Goal: Find contact information: Obtain details needed to contact an individual or organization

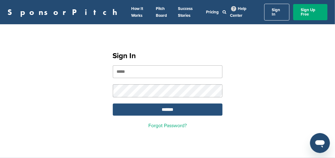
type input "**********"
click at [165, 106] on input "*******" at bounding box center [168, 110] width 110 height 12
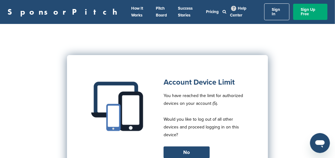
scroll to position [31, 0]
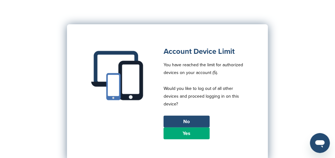
click at [189, 130] on link "Yes" at bounding box center [186, 134] width 46 height 12
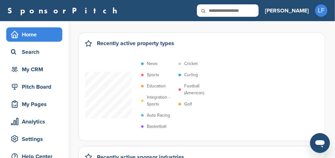
click at [149, 77] on p "Sports" at bounding box center [153, 75] width 12 height 7
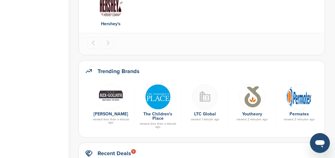
scroll to position [311, 0]
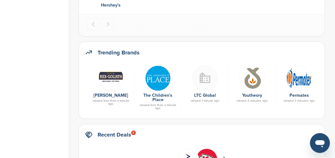
click at [159, 81] on img at bounding box center [158, 79] width 26 height 26
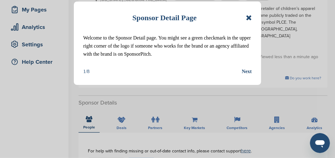
scroll to position [125, 0]
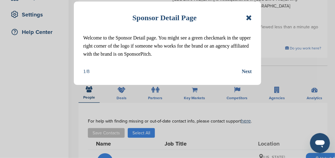
click at [249, 18] on icon at bounding box center [249, 17] width 6 height 7
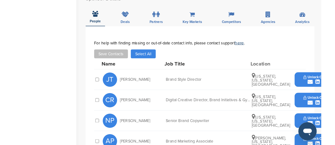
scroll to position [187, 0]
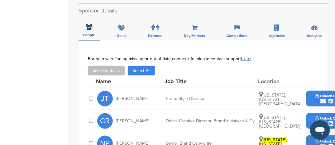
drag, startPoint x: 309, startPoint y: 85, endPoint x: 161, endPoint y: 74, distance: 147.9
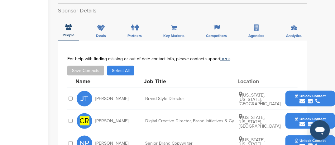
drag, startPoint x: 292, startPoint y: 89, endPoint x: 291, endPoint y: 92, distance: 3.4
drag, startPoint x: 291, startPoint y: 92, endPoint x: 303, endPoint y: 86, distance: 14.1
click at [304, 99] on icon "submit" at bounding box center [302, 102] width 6 height 6
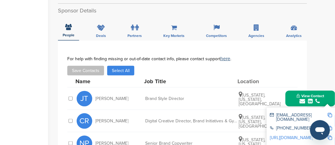
scroll to position [238, 0]
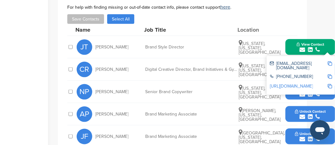
click at [330, 62] on img at bounding box center [329, 64] width 4 height 4
click at [195, 68] on div "Digital Creative Director, Brand Initiatives & Gymboree" at bounding box center [191, 70] width 93 height 4
click at [263, 43] on div "JT Jeanine Tasso Brand Style Director New York, New York, United States View Co…" at bounding box center [206, 47] width 258 height 22
click at [266, 56] on div "jtasso@childrensplace.com +1 201-558-2400 http://www.linkedin.com/in/jeaninetas…" at bounding box center [300, 75] width 68 height 39
click at [262, 81] on div "NP Nicole Patrizio Senior Brand Copywriter New York, New York, United States Un…" at bounding box center [206, 92] width 258 height 22
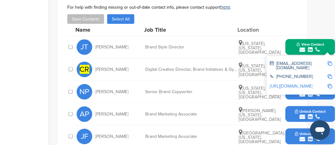
click at [261, 66] on div "CR Cortney Rozell Digital Creative Director, Brand Initiatives & Gymboree New Y…" at bounding box center [206, 70] width 258 height 22
click at [263, 59] on div "CR Cortney Rozell Digital Creative Director, Brand Initiatives & Gymboree New Y…" at bounding box center [206, 70] width 258 height 22
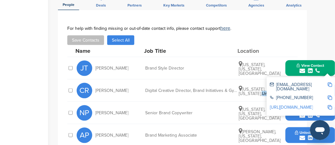
scroll to position [216, 0]
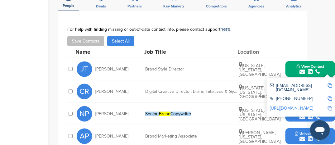
click at [258, 86] on div "CR Cortney Rozell Digital Creative Director, Brand Initiatives & Gymboree New Y…" at bounding box center [206, 92] width 258 height 22
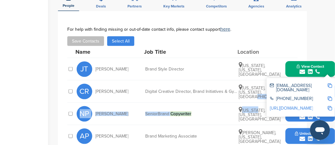
click at [257, 90] on div "Name Job Title Location JT Jeanine Tasso Brand Style Director New York, New Yor…" at bounding box center [182, 119] width 230 height 147
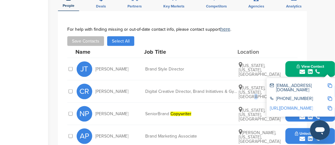
click at [257, 88] on div "CR Cortney Rozell Digital Creative Director, Brand Initiatives & Gymboree New Y…" at bounding box center [206, 92] width 258 height 22
drag, startPoint x: 257, startPoint y: 88, endPoint x: 250, endPoint y: 81, distance: 10.1
click at [250, 86] on span "New York, New York, United States" at bounding box center [259, 93] width 42 height 14
drag, startPoint x: 250, startPoint y: 81, endPoint x: 261, endPoint y: 88, distance: 13.1
click at [261, 88] on div "CR Cortney Rozell Digital Creative Director, Brand Initiatives & Gymboree New Y…" at bounding box center [206, 92] width 258 height 22
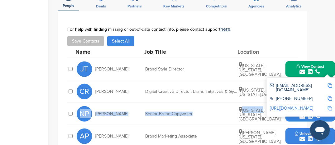
click at [261, 89] on div "Name Job Title Location JT Jeanine Tasso Brand Style Director New York, New Yor…" at bounding box center [182, 119] width 230 height 147
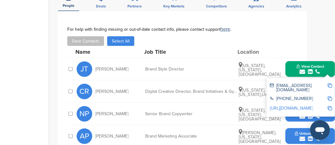
click at [260, 88] on div "CR Cortney Rozell Digital Creative Director, Brand Initiatives & Gymboree New Y…" at bounding box center [206, 92] width 258 height 22
click at [277, 107] on div "New York, New York, United States" at bounding box center [261, 114] width 47 height 15
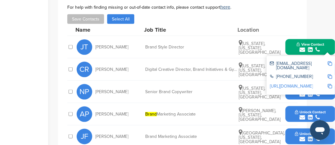
click at [260, 64] on span "New York, New York, United States" at bounding box center [259, 71] width 42 height 14
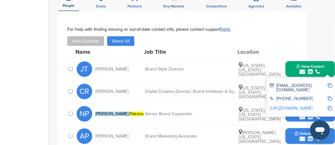
click at [280, 61] on div "JT Jeanine Tasso Brand Style Director New York, New York, United States View Co…" at bounding box center [206, 69] width 258 height 22
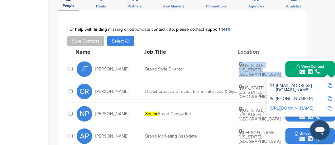
click at [279, 63] on div "JT Jeanine Tasso Brand Style Director New York, New York, United States View Co…" at bounding box center [206, 69] width 258 height 22
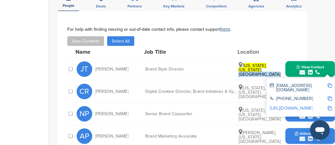
drag, startPoint x: 279, startPoint y: 63, endPoint x: 276, endPoint y: 67, distance: 5.4
click at [276, 78] on div "jtasso@childrensplace.com +1 201-558-2400 http://www.linkedin.com/in/jeaninetas…" at bounding box center [300, 97] width 68 height 39
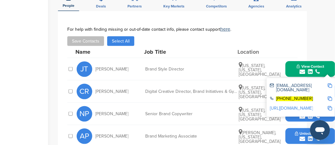
click at [277, 107] on div "New York, New York, United States" at bounding box center [261, 114] width 47 height 15
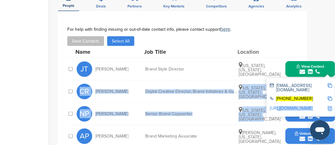
click at [275, 101] on div "Name Job Title Location JT Jeanine Tasso Brand Style Director New York, New Yor…" at bounding box center [182, 119] width 230 height 147
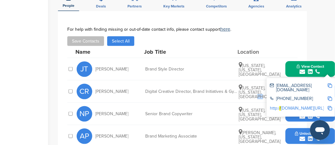
drag, startPoint x: 275, startPoint y: 101, endPoint x: 261, endPoint y: 84, distance: 21.9
click at [261, 84] on div "CR Cortney Rozell Digital Creative Director, Brand Initiatives & Gymboree New Y…" at bounding box center [206, 92] width 258 height 22
click at [258, 87] on div "CR Cortney Rozell Digital Creative Director, Brand Initiatives & Gymboree New Y…" at bounding box center [206, 92] width 258 height 22
click at [87, 84] on span "CR" at bounding box center [85, 92] width 16 height 16
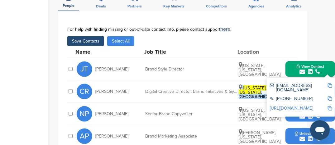
click at [82, 84] on span "CR" at bounding box center [85, 92] width 16 height 16
click at [107, 84] on div "CR Cortney Rozell" at bounding box center [111, 92] width 68 height 16
click at [107, 90] on span "Cortney Rozell" at bounding box center [111, 92] width 33 height 4
click at [170, 90] on div "Digital Creative Director, Brand Initiatives & Gymboree" at bounding box center [191, 92] width 93 height 4
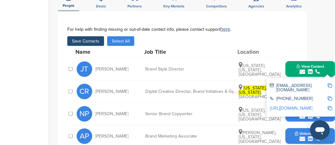
click at [172, 90] on div "Digital Creative Director, Brand Initiatives & Gymboree" at bounding box center [191, 92] width 93 height 4
click at [242, 86] on span "New York, New York , United States" at bounding box center [259, 93] width 42 height 14
click at [241, 86] on span "New York, New York , United States" at bounding box center [259, 93] width 42 height 14
click at [239, 84] on icon at bounding box center [239, 87] width 3 height 6
click at [244, 84] on div "CR Cortney Rozell Digital Creative Director, Brand Initiatives & Gymboree New Y…" at bounding box center [206, 92] width 258 height 22
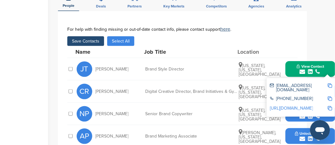
scroll to position [238, 0]
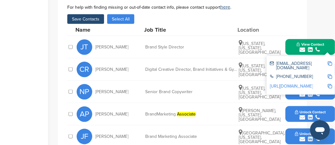
click at [246, 62] on div "CR Cortney Rozell Digital Creative Director, Brand Initiatives & Gymboree New Y…" at bounding box center [206, 70] width 258 height 22
click at [246, 64] on span "New York, New York, United States" at bounding box center [259, 71] width 42 height 14
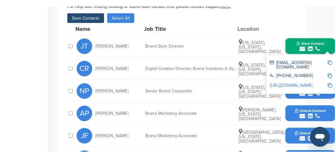
scroll to position [245, 0]
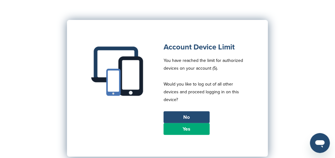
click at [184, 128] on link "Yes" at bounding box center [186, 129] width 46 height 12
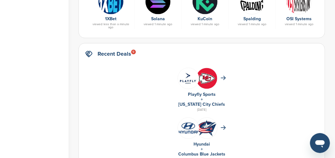
scroll to position [311, 0]
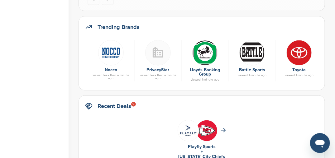
scroll to position [374, 0]
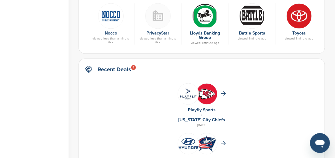
click at [187, 140] on img at bounding box center [188, 144] width 21 height 14
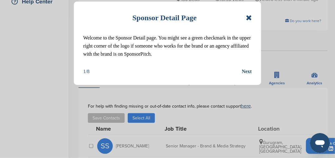
scroll to position [156, 0]
click at [247, 16] on icon at bounding box center [249, 17] width 6 height 7
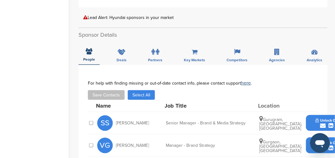
scroll to position [187, 0]
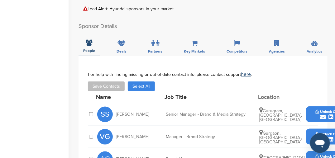
drag, startPoint x: 312, startPoint y: 100, endPoint x: 316, endPoint y: 100, distance: 4.1
click at [317, 114] on div "submit" at bounding box center [330, 117] width 31 height 6
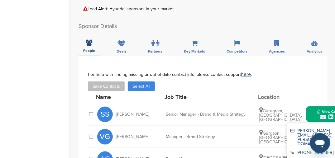
drag, startPoint x: 293, startPoint y: 115, endPoint x: 286, endPoint y: 113, distance: 6.7
drag, startPoint x: 286, startPoint y: 113, endPoint x: 192, endPoint y: 17, distance: 134.5
click at [292, 129] on div "[PERSON_NAME][EMAIL_ADDRESS][PERSON_NAME][DOMAIN_NAME]" at bounding box center [319, 137] width 58 height 17
drag, startPoint x: 293, startPoint y: 119, endPoint x: 216, endPoint y: 130, distance: 77.4
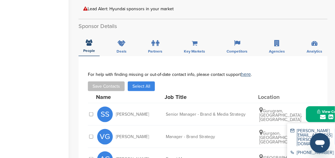
click at [216, 130] on div "VG Vaishali Gulati Manager - Brand Strategy Gurgaon, Haryana, India Unlock Cont…" at bounding box center [226, 137] width 258 height 22
drag, startPoint x: 308, startPoint y: 114, endPoint x: 224, endPoint y: 120, distance: 83.7
click at [224, 135] on div "Manager - Brand Strategy" at bounding box center [212, 137] width 93 height 4
click at [292, 129] on div "[PERSON_NAME][EMAIL_ADDRESS][PERSON_NAME][DOMAIN_NAME]" at bounding box center [319, 137] width 58 height 17
drag, startPoint x: 291, startPoint y: 114, endPoint x: 194, endPoint y: 84, distance: 102.0
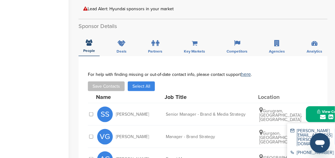
click at [194, 91] on div "Name Job Title Location" at bounding box center [225, 97] width 258 height 12
click at [313, 105] on button "View Contact" at bounding box center [330, 114] width 42 height 19
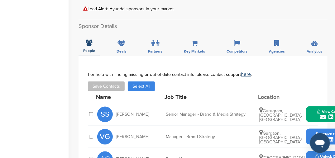
click at [312, 105] on button "View Contact" at bounding box center [330, 114] width 42 height 19
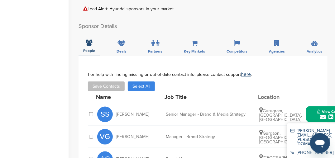
click at [310, 105] on button "View Contact" at bounding box center [330, 114] width 42 height 19
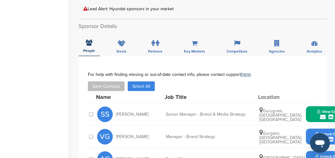
click at [311, 105] on button "View Contact" at bounding box center [330, 114] width 42 height 19
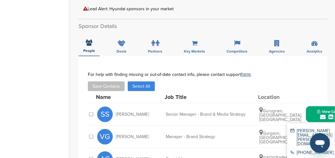
click at [313, 105] on button "View Contact" at bounding box center [330, 114] width 42 height 19
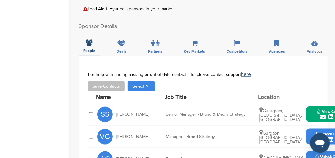
drag, startPoint x: 314, startPoint y: 98, endPoint x: 106, endPoint y: 97, distance: 207.6
click at [106, 107] on span "SS" at bounding box center [105, 115] width 16 height 16
click at [309, 105] on button "View Contact" at bounding box center [330, 114] width 42 height 19
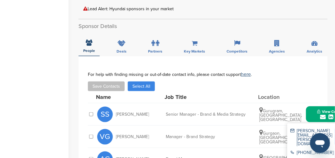
click at [292, 129] on div "[PERSON_NAME][EMAIL_ADDRESS][PERSON_NAME][DOMAIN_NAME]" at bounding box center [319, 137] width 58 height 17
click at [291, 129] on div "[PERSON_NAME][EMAIL_ADDRESS][PERSON_NAME][DOMAIN_NAME]" at bounding box center [319, 137] width 58 height 17
click at [292, 129] on div "[PERSON_NAME][EMAIL_ADDRESS][PERSON_NAME][DOMAIN_NAME]" at bounding box center [319, 137] width 58 height 17
click at [291, 129] on div "[PERSON_NAME][EMAIL_ADDRESS][PERSON_NAME][DOMAIN_NAME]" at bounding box center [319, 137] width 58 height 17
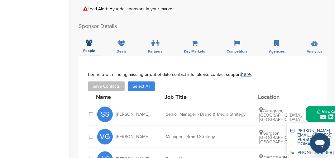
click at [293, 129] on div "[PERSON_NAME][EMAIL_ADDRESS][PERSON_NAME][DOMAIN_NAME]" at bounding box center [319, 137] width 58 height 17
click at [300, 129] on div "[PERSON_NAME][EMAIL_ADDRESS][PERSON_NAME][DOMAIN_NAME]" at bounding box center [319, 137] width 58 height 17
click at [299, 129] on div "[PERSON_NAME][EMAIL_ADDRESS][PERSON_NAME][DOMAIN_NAME]" at bounding box center [319, 137] width 58 height 17
drag, startPoint x: 293, startPoint y: 114, endPoint x: 297, endPoint y: 111, distance: 4.9
click at [294, 129] on div "[PERSON_NAME][EMAIL_ADDRESS][PERSON_NAME][DOMAIN_NAME]" at bounding box center [319, 137] width 58 height 17
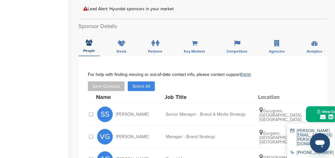
click at [298, 127] on div "[PERSON_NAME][EMAIL_ADDRESS][PERSON_NAME][DOMAIN_NAME]" at bounding box center [321, 138] width 62 height 22
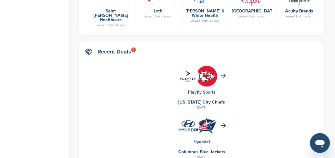
scroll to position [405, 0]
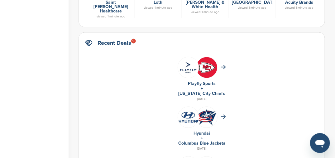
click at [187, 111] on img at bounding box center [188, 118] width 21 height 14
click at [186, 111] on img at bounding box center [188, 118] width 21 height 14
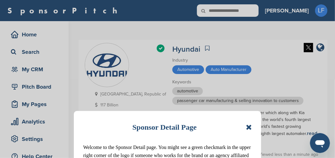
click at [250, 126] on icon at bounding box center [249, 127] width 6 height 7
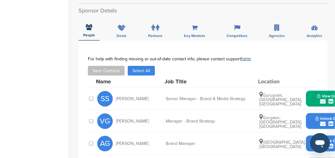
scroll to position [218, 0]
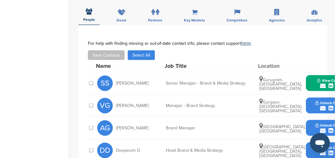
click at [313, 74] on button "View Contact" at bounding box center [330, 83] width 42 height 19
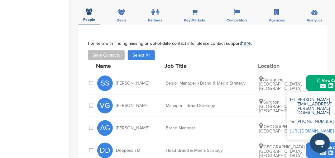
drag, startPoint x: 314, startPoint y: 68, endPoint x: 316, endPoint y: 43, distance: 25.6
click at [317, 50] on div "Save Contacts Select All" at bounding box center [203, 55] width 230 height 10
click at [137, 81] on span "[PERSON_NAME]" at bounding box center [132, 83] width 33 height 4
click at [182, 81] on div "Senior Manager - Brand & Media Strategy" at bounding box center [212, 83] width 93 height 4
click at [322, 83] on icon "submit" at bounding box center [323, 86] width 6 height 6
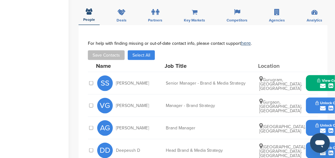
click at [322, 83] on icon "submit" at bounding box center [323, 86] width 6 height 6
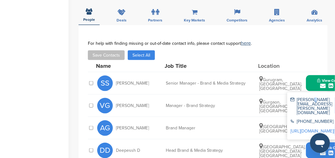
drag, startPoint x: 312, startPoint y: 82, endPoint x: 314, endPoint y: 79, distance: 3.4
click at [314, 96] on div "[PERSON_NAME][EMAIL_ADDRESS][PERSON_NAME][DOMAIN_NAME]" at bounding box center [321, 107] width 62 height 22
drag, startPoint x: 314, startPoint y: 79, endPoint x: 292, endPoint y: 82, distance: 22.4
click at [292, 98] on div "[PERSON_NAME][EMAIL_ADDRESS][PERSON_NAME][DOMAIN_NAME]" at bounding box center [319, 106] width 58 height 17
click at [293, 98] on div "[PERSON_NAME][EMAIL_ADDRESS][PERSON_NAME][DOMAIN_NAME]" at bounding box center [319, 106] width 58 height 17
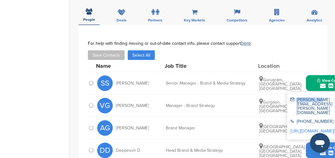
click at [293, 98] on div "[PERSON_NAME][EMAIL_ADDRESS][PERSON_NAME][DOMAIN_NAME]" at bounding box center [319, 106] width 58 height 17
drag, startPoint x: 316, startPoint y: 69, endPoint x: 332, endPoint y: 42, distance: 31.8
click at [332, 42] on div "Sponsor Detail Page Welcome to the Sponsor Detail page. You might see a green c…" at bounding box center [206, 71] width 256 height 536
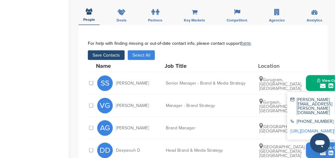
drag, startPoint x: 311, startPoint y: 68, endPoint x: 323, endPoint y: 36, distance: 34.4
click at [323, 37] on div "**********" at bounding box center [202, 126] width 249 height 202
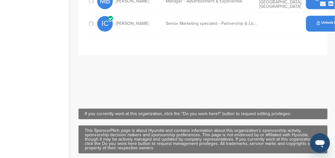
scroll to position [342, 0]
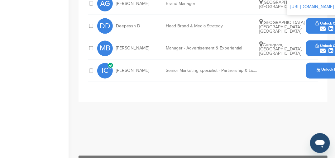
click at [322, 48] on icon "submit" at bounding box center [323, 51] width 6 height 6
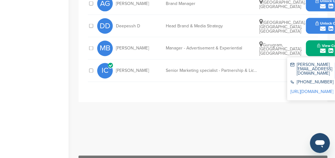
drag, startPoint x: 311, startPoint y: 47, endPoint x: 316, endPoint y: 94, distance: 47.6
click at [316, 94] on div "**********" at bounding box center [202, 25] width 249 height 249
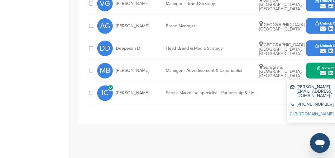
scroll to position [311, 0]
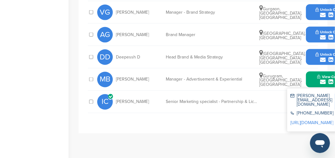
click at [205, 100] on div "Senior Marketing specialist - Partnership & Licensing" at bounding box center [212, 102] width 93 height 4
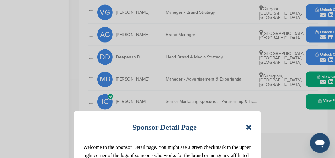
drag, startPoint x: 314, startPoint y: 87, endPoint x: 128, endPoint y: 83, distance: 185.9
click at [127, 84] on div "Sponsor Detail Page Welcome to the Sponsor Detail page. You might see a green c…" at bounding box center [167, 79] width 335 height 158
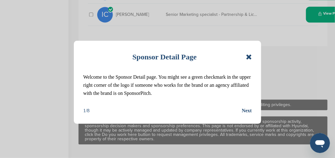
scroll to position [405, 0]
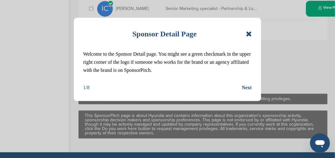
click at [252, 35] on icon at bounding box center [249, 33] width 6 height 7
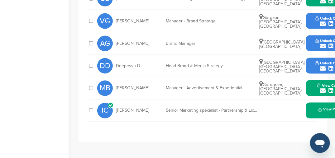
scroll to position [249, 0]
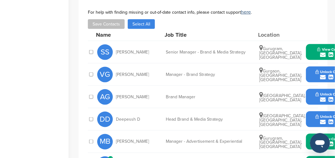
drag, startPoint x: 312, startPoint y: 40, endPoint x: 322, endPoint y: 61, distance: 23.4
click at [324, 52] on icon "submit" at bounding box center [323, 55] width 6 height 6
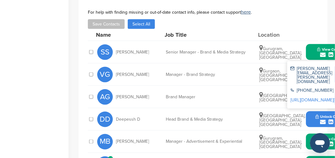
click at [323, 52] on icon "submit" at bounding box center [323, 55] width 6 height 6
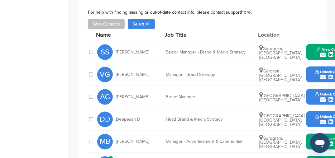
click at [321, 52] on icon "submit" at bounding box center [323, 55] width 6 height 6
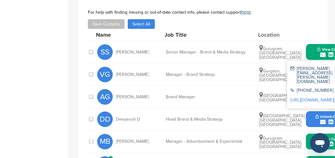
drag, startPoint x: 310, startPoint y: 50, endPoint x: 321, endPoint y: 37, distance: 17.0
click at [322, 52] on icon "submit" at bounding box center [323, 55] width 6 height 6
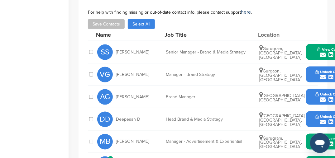
click at [320, 70] on span "Unlock Contact" at bounding box center [330, 72] width 31 height 4
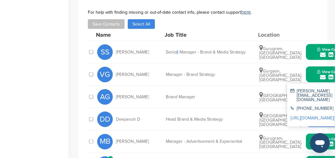
drag, startPoint x: 332, startPoint y: 76, endPoint x: 178, endPoint y: 46, distance: 156.5
click at [178, 46] on div "Name Job Title Location SS [PERSON_NAME] Senior Manager - Brand & Media Strateg…" at bounding box center [203, 102] width 230 height 147
click at [309, 89] on div "[PERSON_NAME][EMAIL_ADDRESS][DOMAIN_NAME]" at bounding box center [319, 95] width 58 height 13
drag, startPoint x: 326, startPoint y: 77, endPoint x: 295, endPoint y: 77, distance: 30.2
copy div "[PERSON_NAME]@hmil.n"
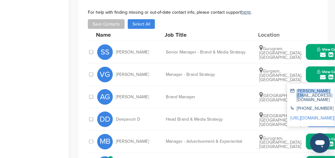
copy div "[PERSON_NAME]@hmil.n"
click at [322, 74] on icon "submit" at bounding box center [323, 77] width 6 height 6
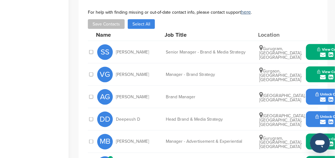
click at [324, 92] on span "Unlock Contact" at bounding box center [330, 94] width 31 height 4
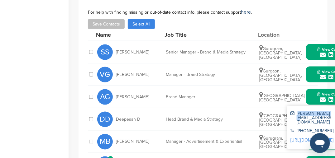
drag, startPoint x: 296, startPoint y: 95, endPoint x: 328, endPoint y: 98, distance: 31.9
click at [328, 111] on div "[PERSON_NAME][EMAIL_ADDRESS][DOMAIN_NAME]" at bounding box center [319, 117] width 58 height 13
